Goal: Communication & Community: Answer question/provide support

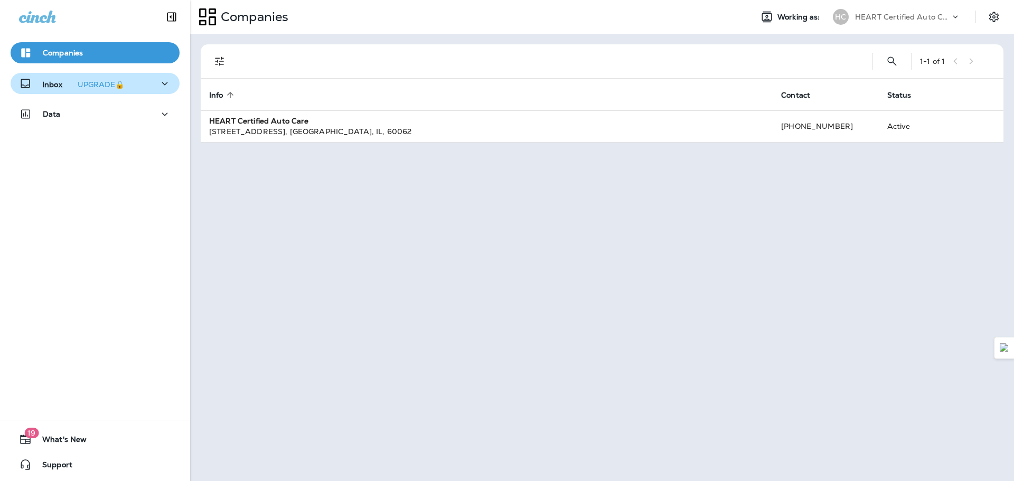
click at [54, 79] on p "Inbox UPGRADE🔒" at bounding box center [85, 83] width 86 height 11
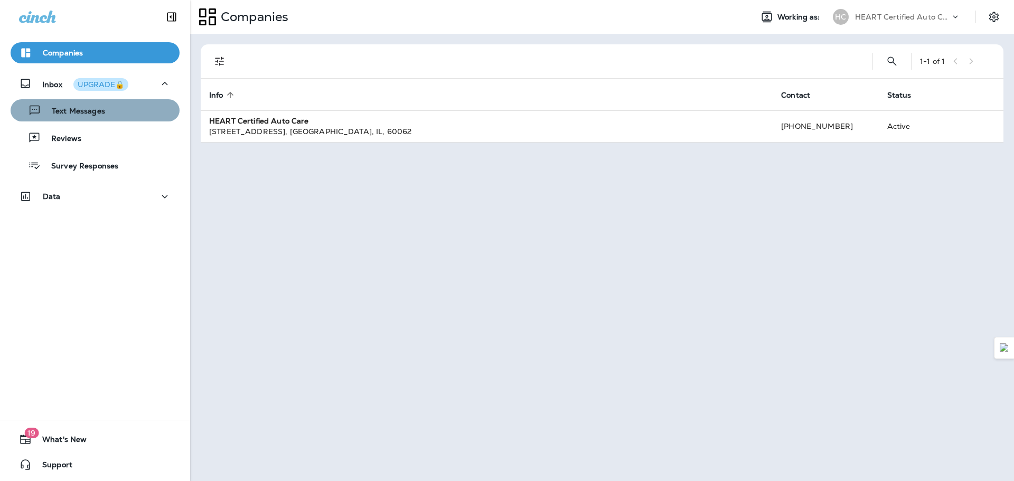
click at [112, 116] on div "Text Messages" at bounding box center [95, 110] width 161 height 16
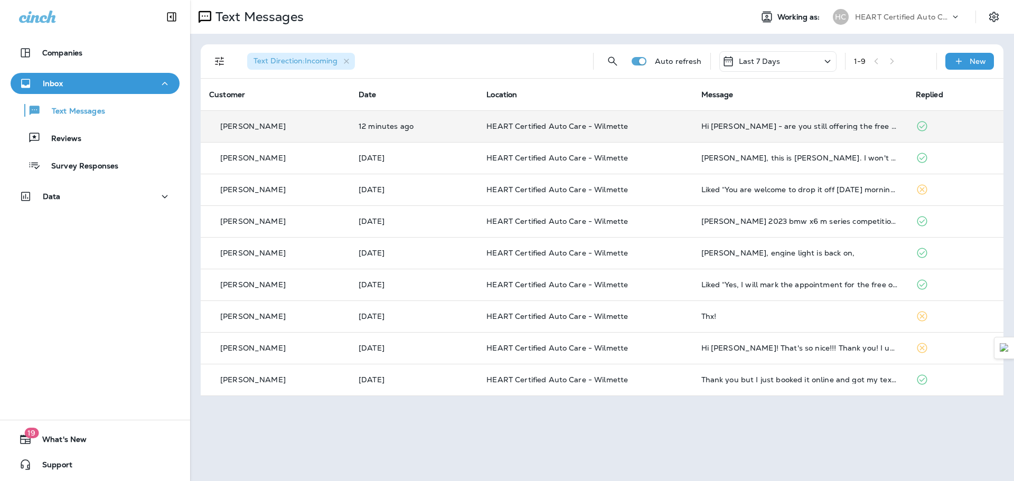
click at [528, 137] on td "HEART Certified Auto Care - Wilmette" at bounding box center [585, 126] width 214 height 32
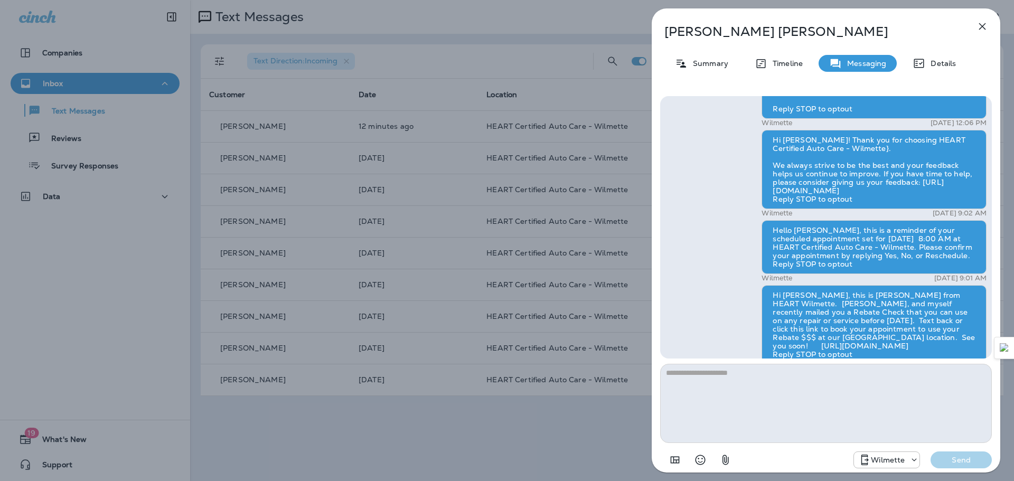
scroll to position [-934, 0]
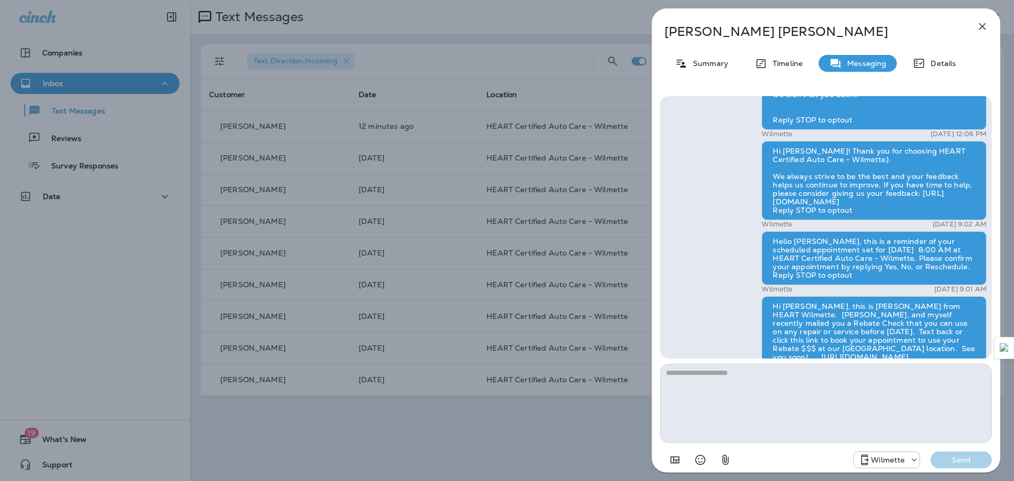
click at [556, 17] on div "[PERSON_NAME] Summary Timeline Messaging Details Hi [PERSON_NAME]! Thank you so…" at bounding box center [507, 240] width 1014 height 481
